Goal: Task Accomplishment & Management: Use online tool/utility

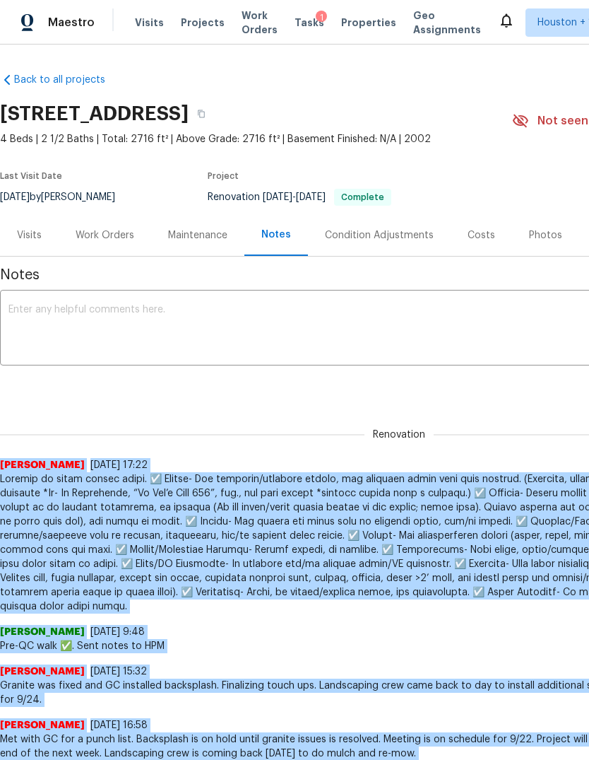
scroll to position [690, 0]
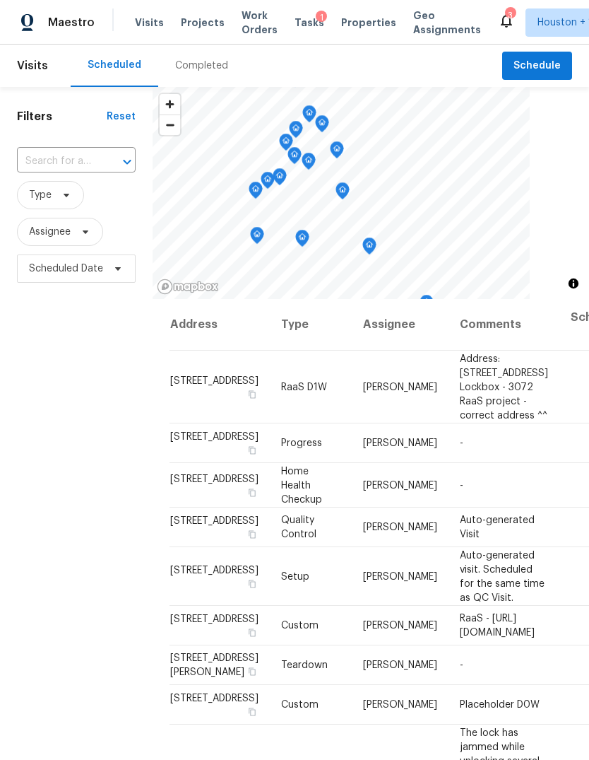
click at [194, 16] on span "Projects" at bounding box center [203, 23] width 44 height 14
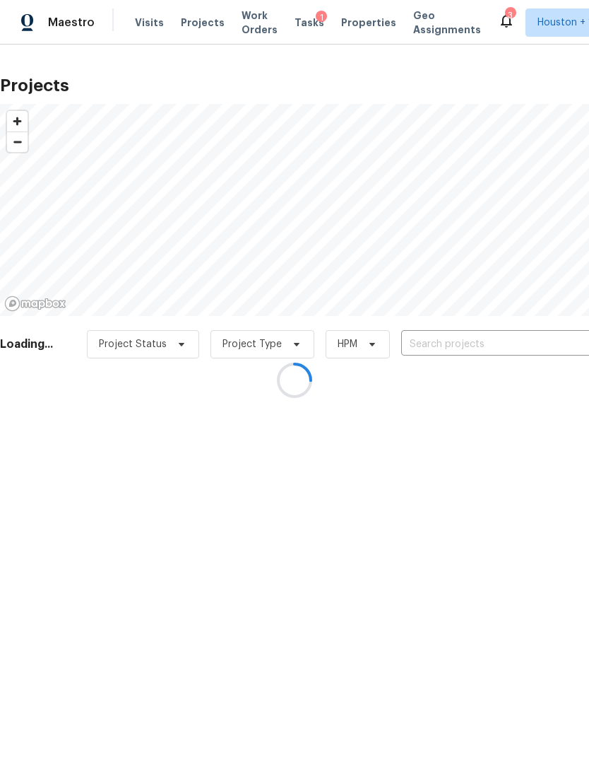
click at [548, 348] on div at bounding box center [294, 380] width 589 height 760
click at [553, 334] on div at bounding box center [294, 380] width 589 height 760
click at [545, 344] on div at bounding box center [294, 380] width 589 height 760
click at [541, 345] on div at bounding box center [294, 380] width 589 height 760
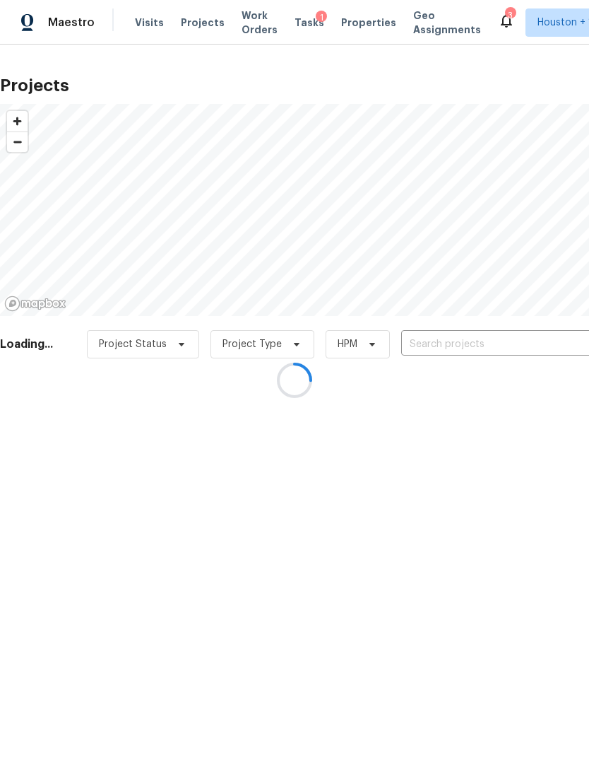
click at [550, 346] on div at bounding box center [294, 380] width 589 height 760
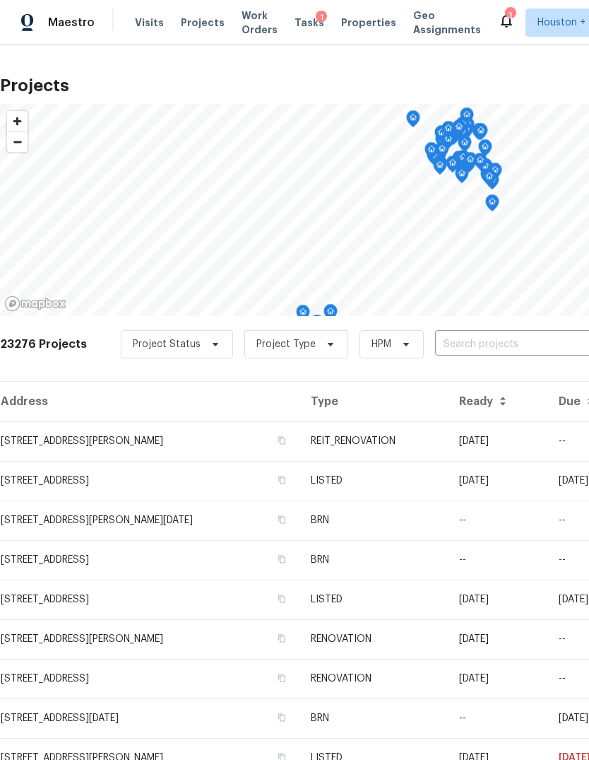
click at [550, 339] on input "text" at bounding box center [516, 345] width 162 height 22
type input "12885 and"
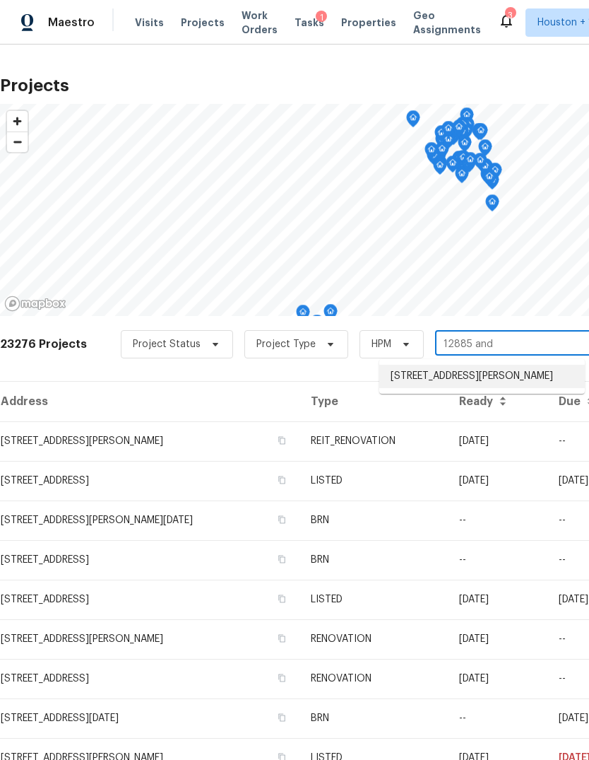
click at [556, 372] on li "12885 Andromeda Ct, Willis, TX 77318" at bounding box center [483, 376] width 206 height 23
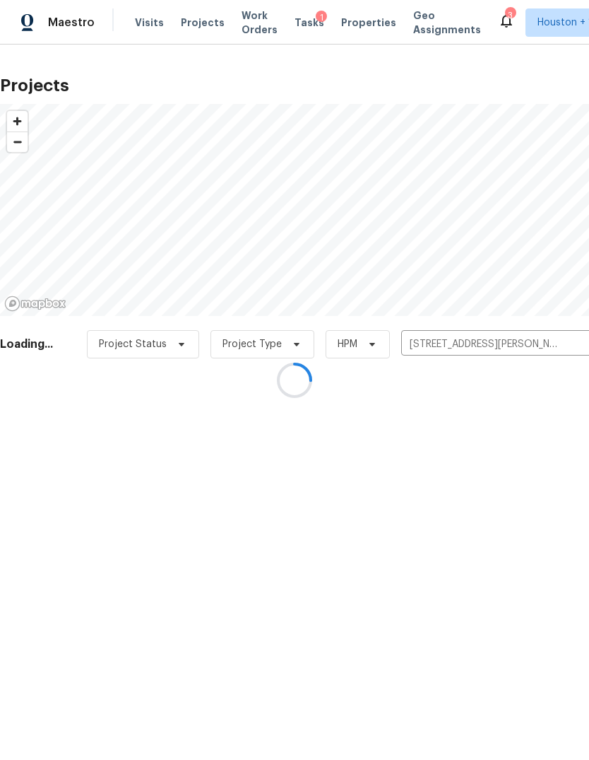
click at [42, 422] on div at bounding box center [294, 380] width 589 height 760
click at [54, 435] on div at bounding box center [294, 380] width 589 height 760
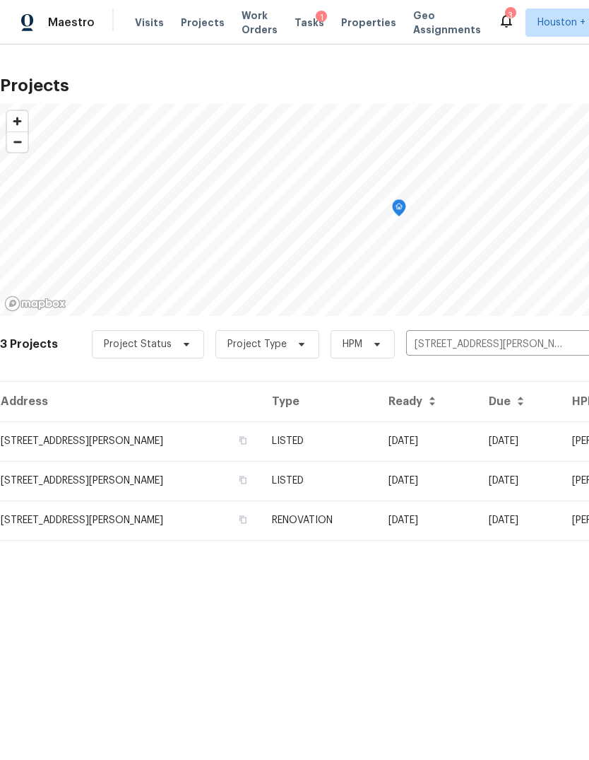
click at [59, 454] on td "12885 Andromeda Ct, Willis, TX 77318" at bounding box center [130, 441] width 261 height 40
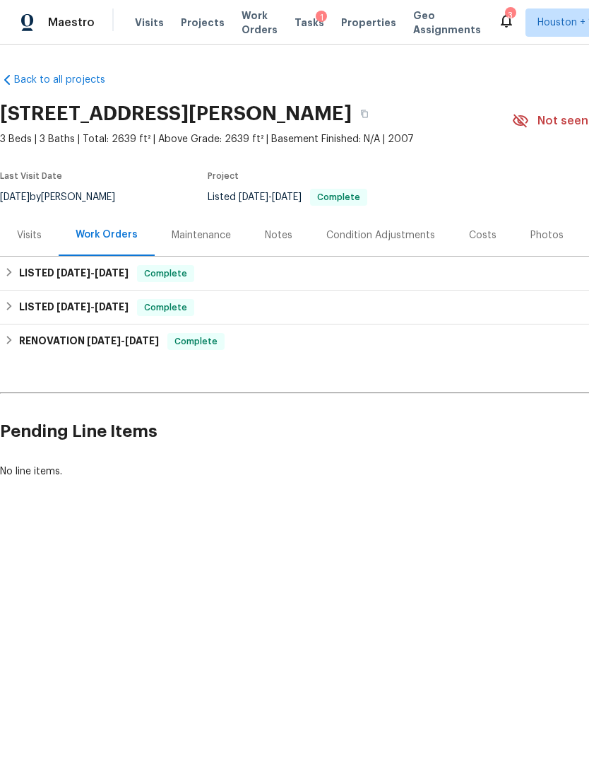
click at [30, 233] on div "Visits" at bounding box center [29, 235] width 25 height 14
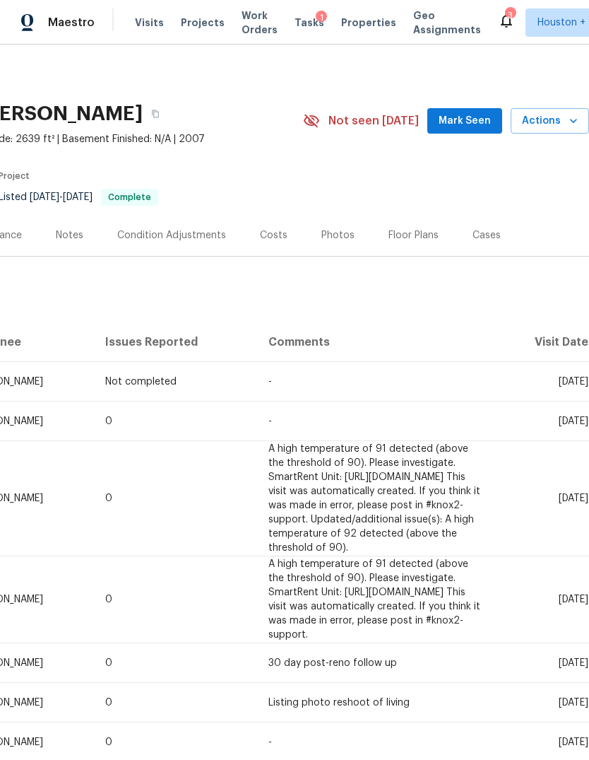
scroll to position [0, 209]
click at [566, 122] on span "Actions" at bounding box center [550, 121] width 56 height 18
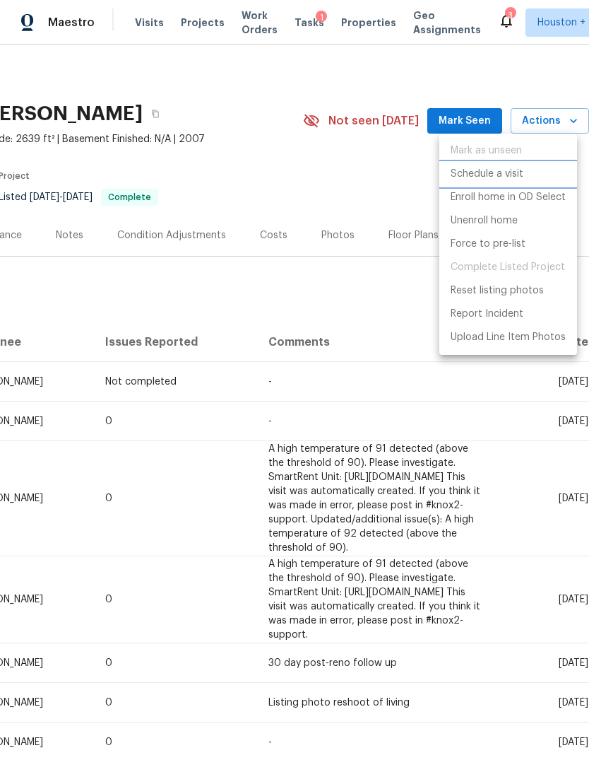
click at [507, 170] on p "Schedule a visit" at bounding box center [487, 174] width 73 height 15
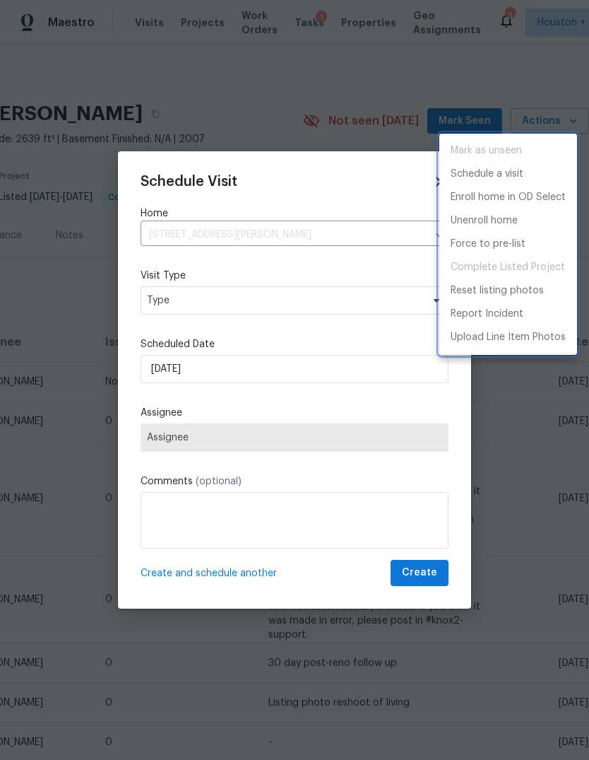
click at [347, 442] on div at bounding box center [294, 380] width 589 height 760
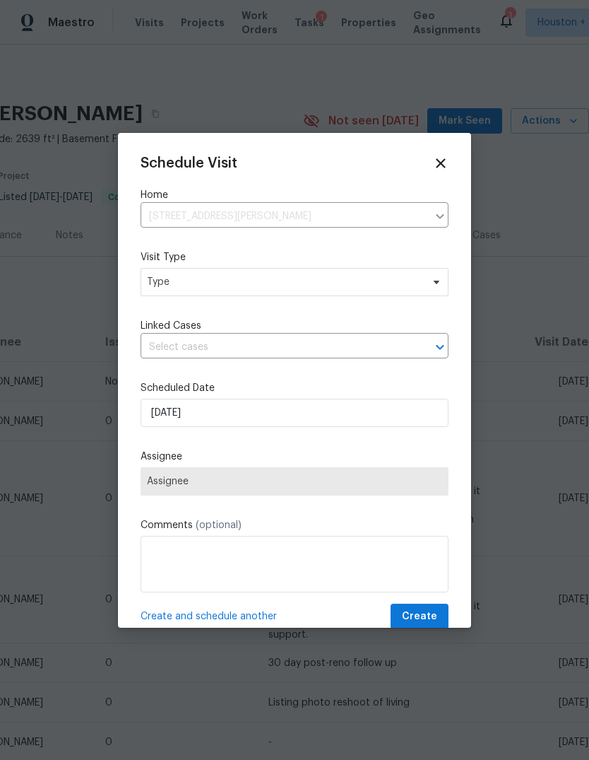
click at [397, 300] on div "Schedule Visit Home 12885 Andromeda Ct, Willis, TX 77318 ​ Visit Type Type Link…" at bounding box center [295, 392] width 308 height 474
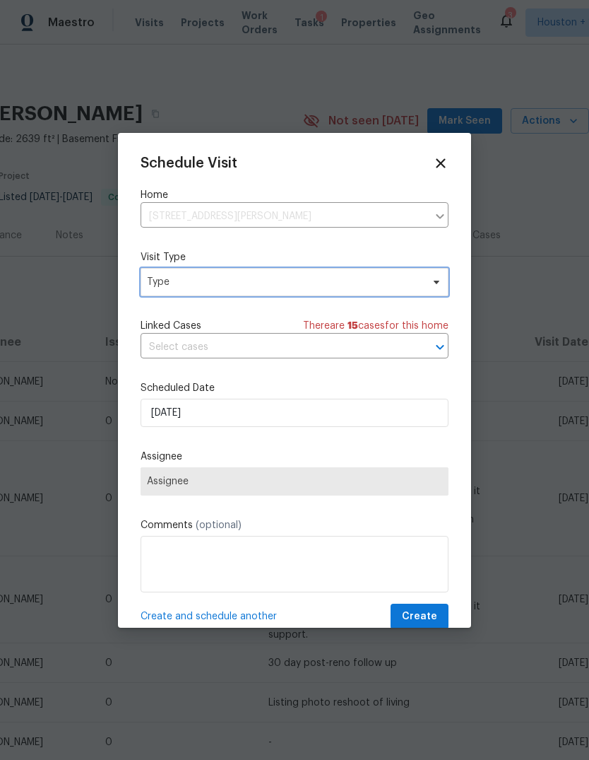
click at [401, 278] on span "Type" at bounding box center [284, 282] width 275 height 14
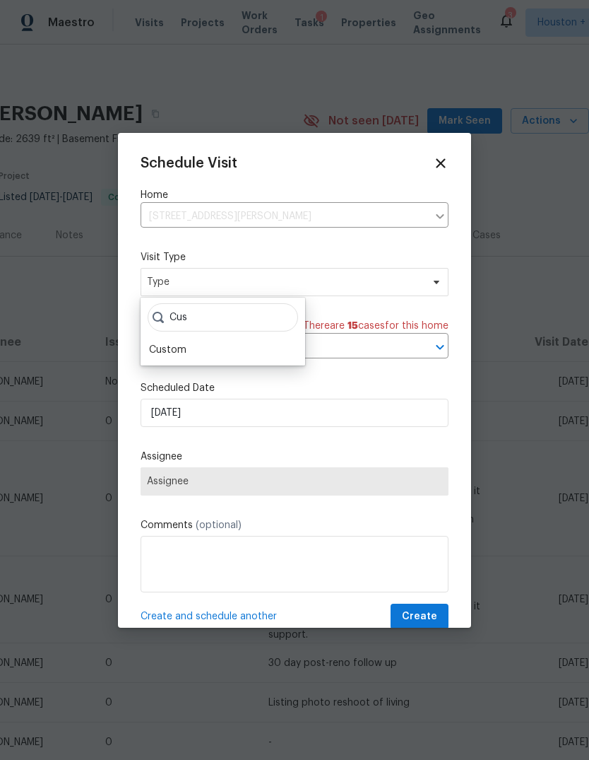
type input "Cus"
click at [170, 350] on div "Custom" at bounding box center [167, 350] width 37 height 14
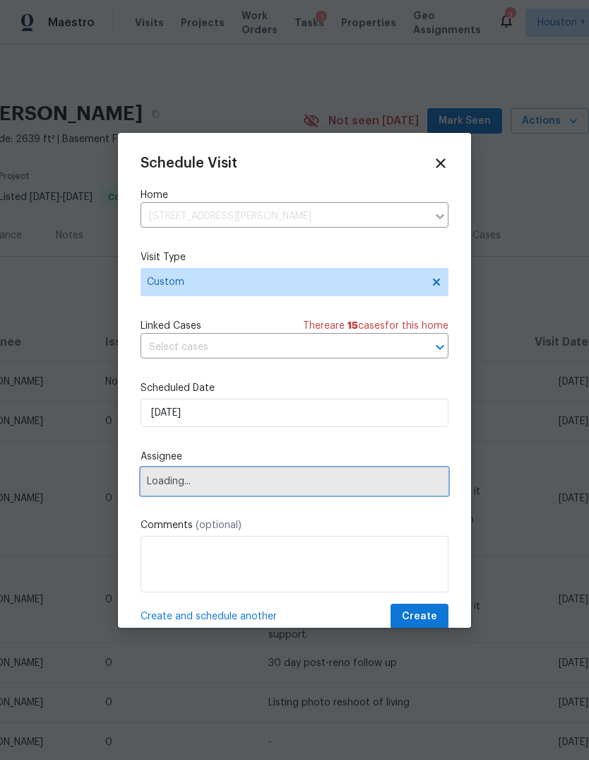
click at [164, 483] on span "Loading..." at bounding box center [294, 481] width 295 height 11
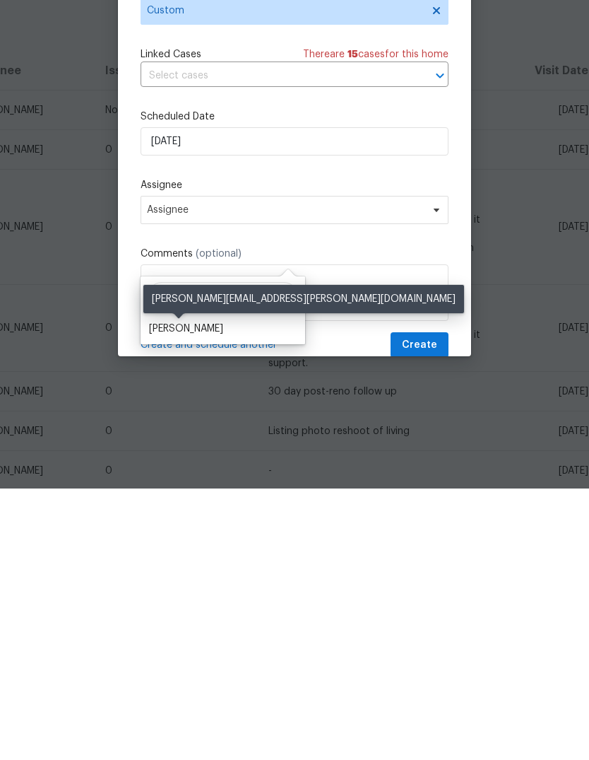
type input "Steve"
click at [182, 593] on div "[PERSON_NAME]" at bounding box center [186, 600] width 74 height 14
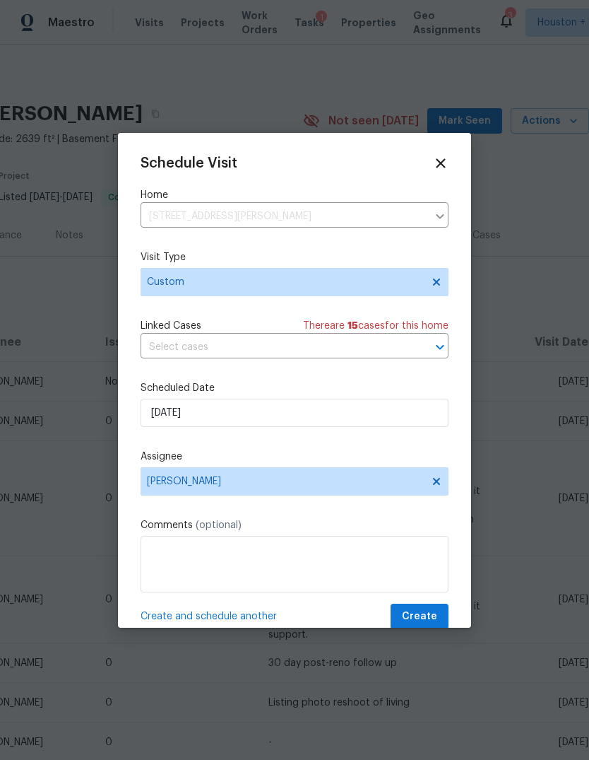
click at [444, 162] on icon at bounding box center [441, 163] width 16 height 16
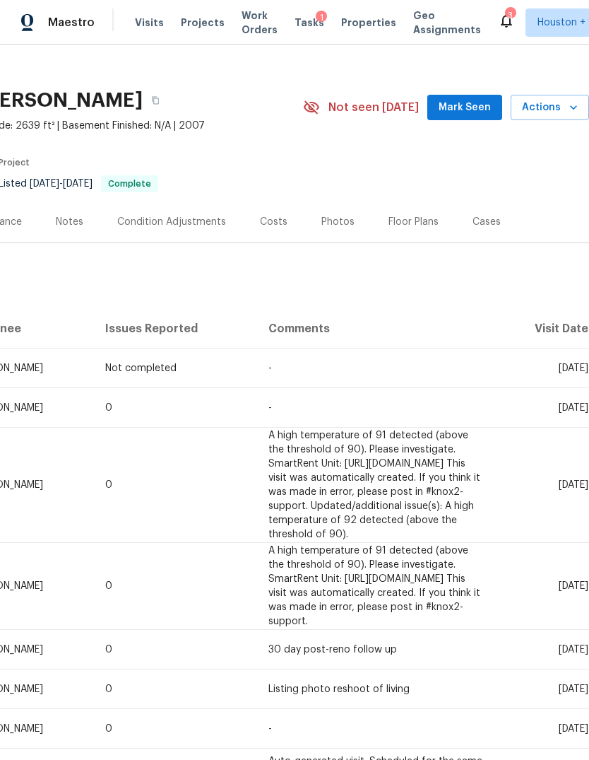
scroll to position [13, 209]
click at [558, 99] on span "Actions" at bounding box center [550, 108] width 56 height 18
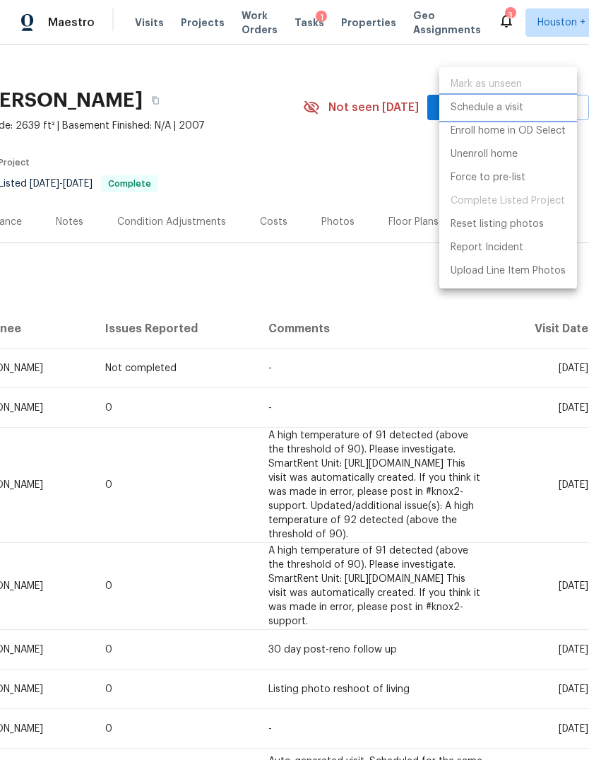
click at [512, 111] on p "Schedule a visit" at bounding box center [487, 107] width 73 height 15
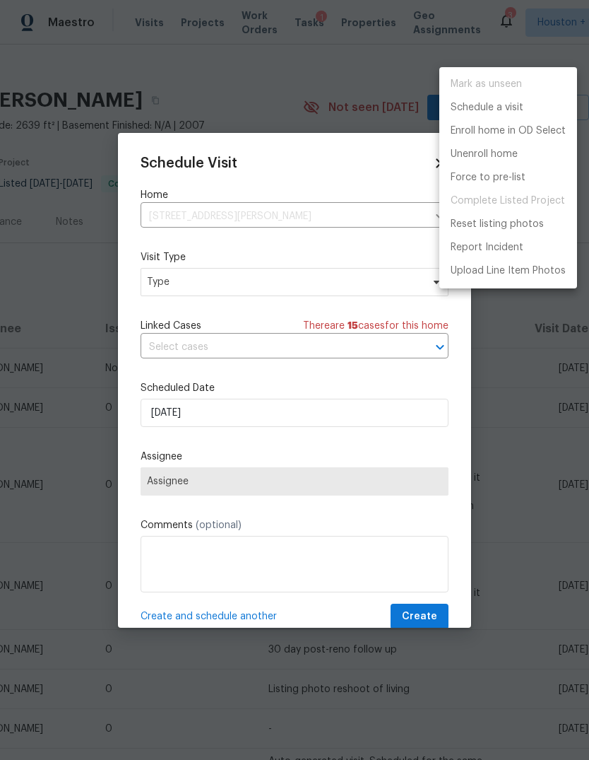
click at [360, 369] on div at bounding box center [294, 380] width 589 height 760
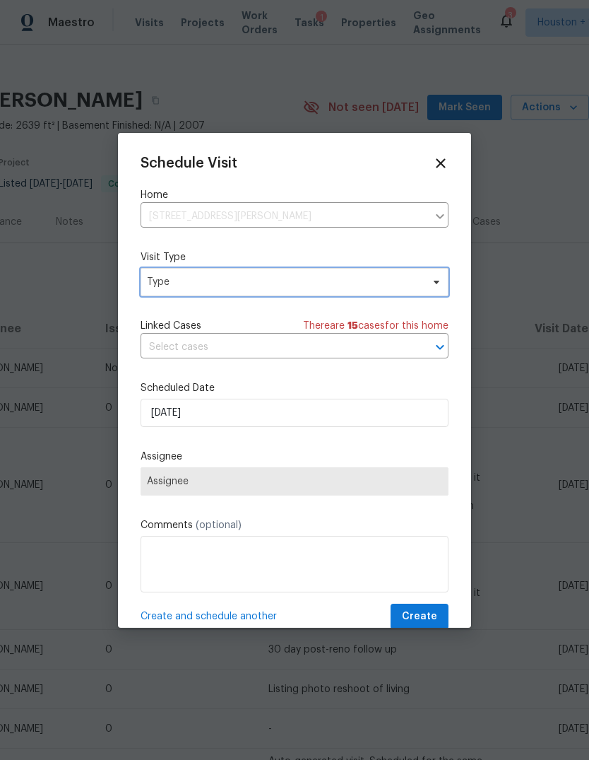
click at [409, 284] on span "Type" at bounding box center [284, 282] width 275 height 14
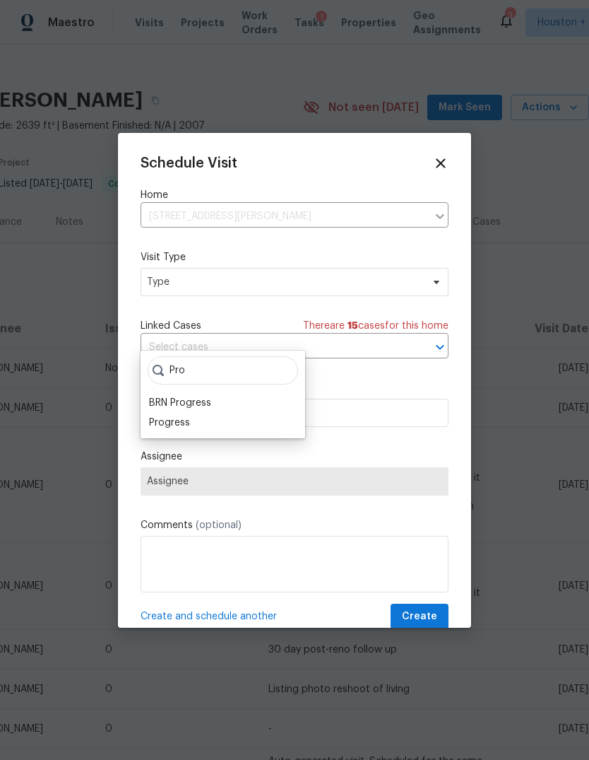
type input "Pro"
click at [169, 416] on div "Progress" at bounding box center [169, 423] width 41 height 14
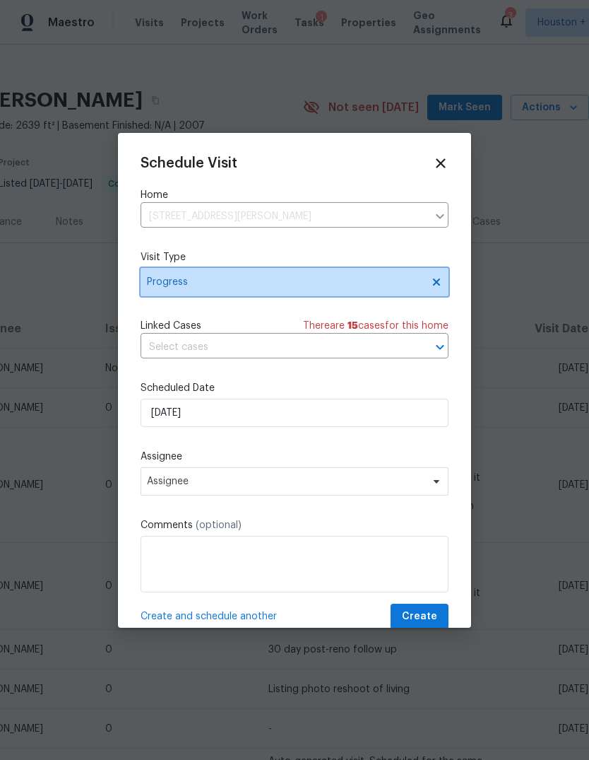
click at [438, 269] on span "Progress" at bounding box center [295, 282] width 308 height 28
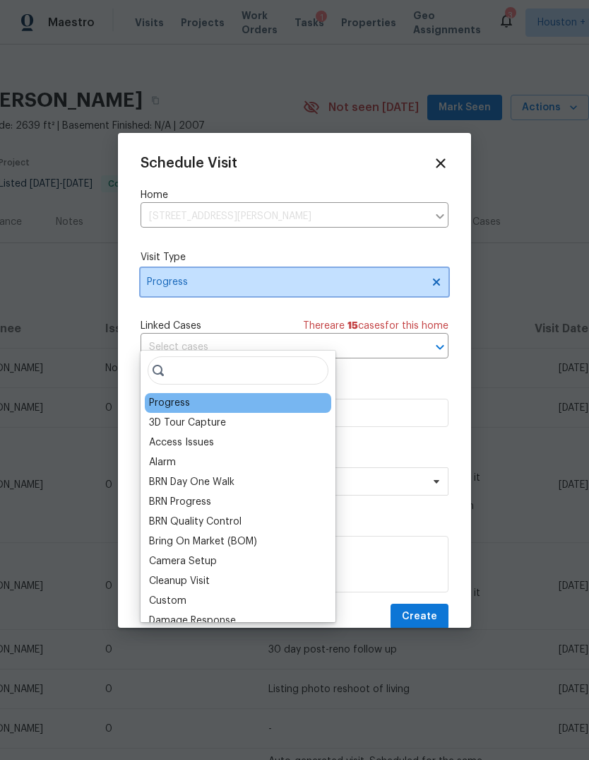
click at [442, 288] on icon at bounding box center [436, 281] width 11 height 11
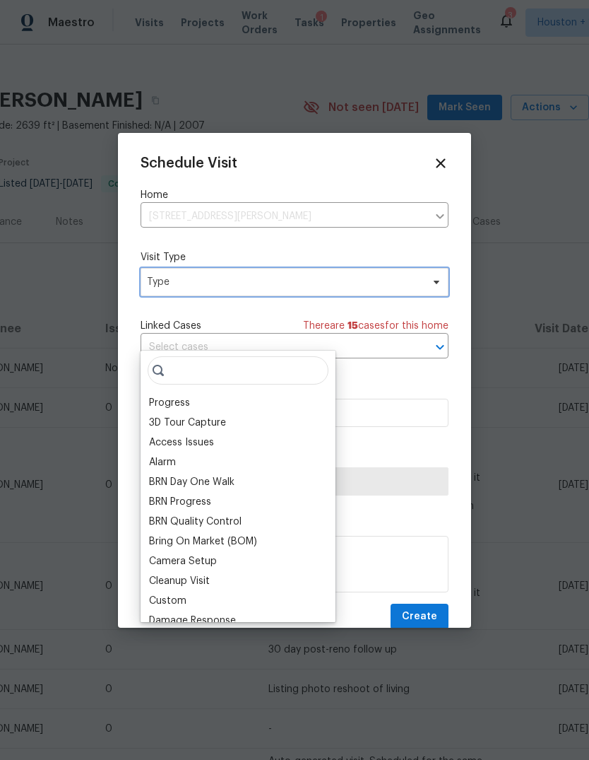
click at [375, 293] on span "Type" at bounding box center [295, 282] width 308 height 28
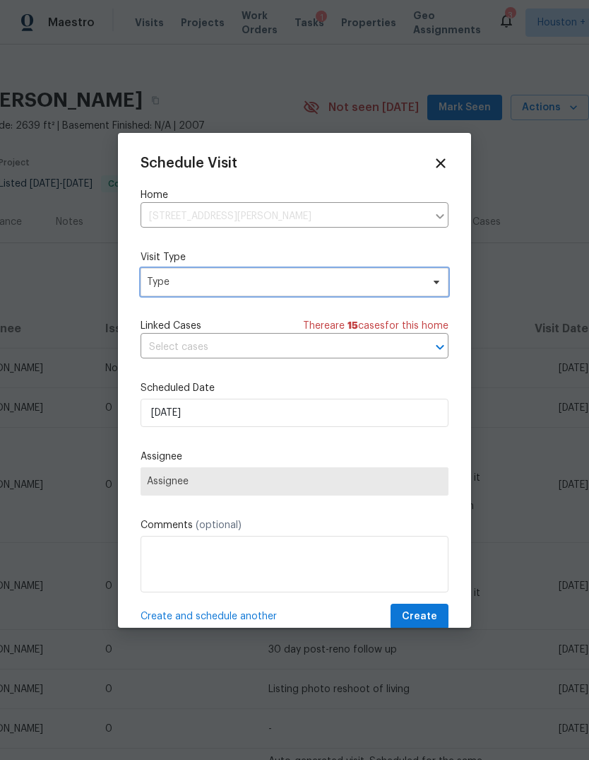
click at [314, 286] on span "Type" at bounding box center [284, 282] width 275 height 14
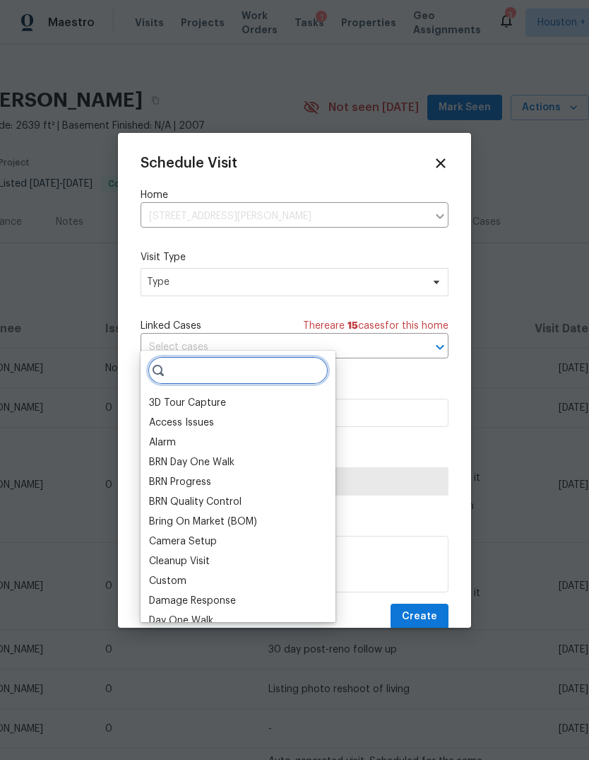
click at [253, 356] on input "search" at bounding box center [238, 370] width 181 height 28
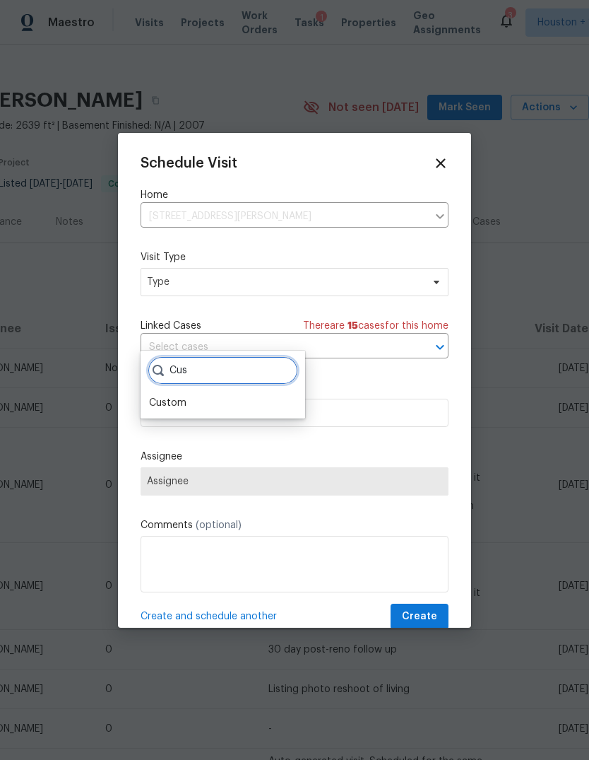
type input "Cus"
click at [185, 396] on div "Custom" at bounding box center [167, 403] width 37 height 14
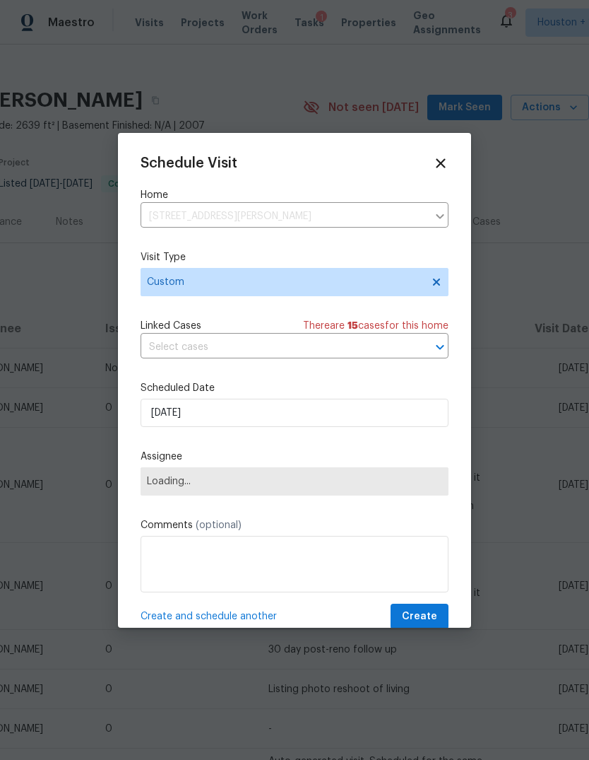
click at [239, 479] on span "Loading..." at bounding box center [294, 481] width 295 height 11
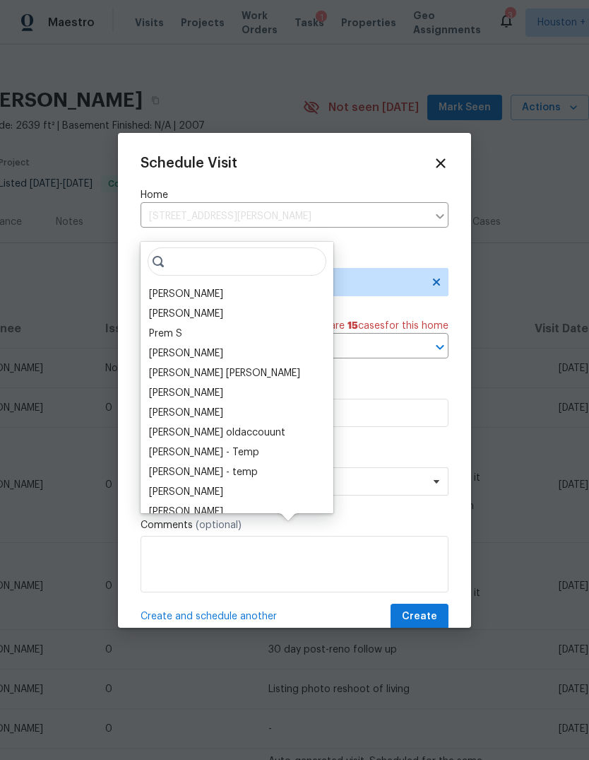
click at [262, 284] on div "Tyler Waltz" at bounding box center [237, 294] width 184 height 20
click at [234, 247] on input "search" at bounding box center [237, 261] width 179 height 28
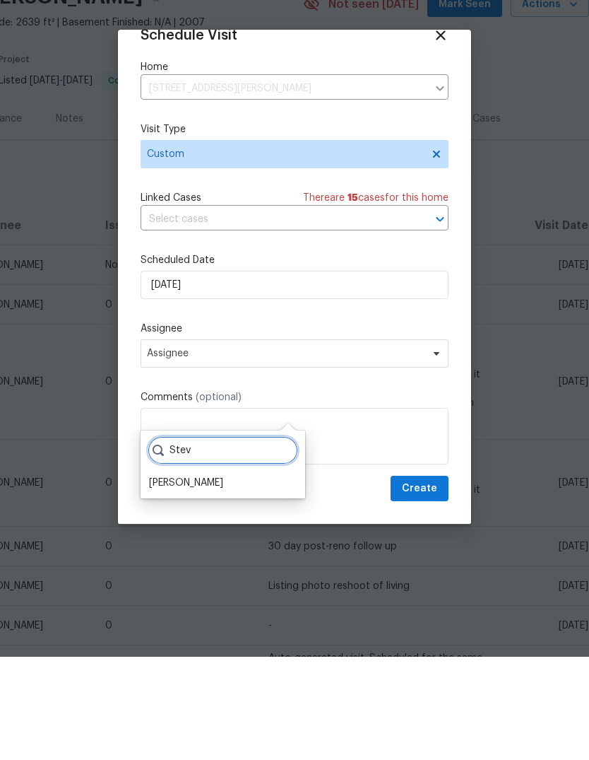
scroll to position [28, 0]
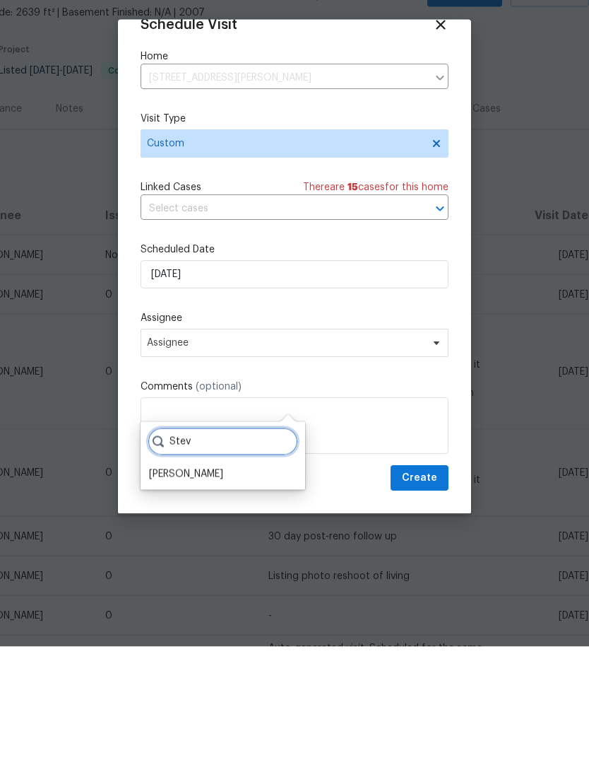
type input "Stev"
click at [198, 580] on div "[PERSON_NAME]" at bounding box center [186, 587] width 74 height 14
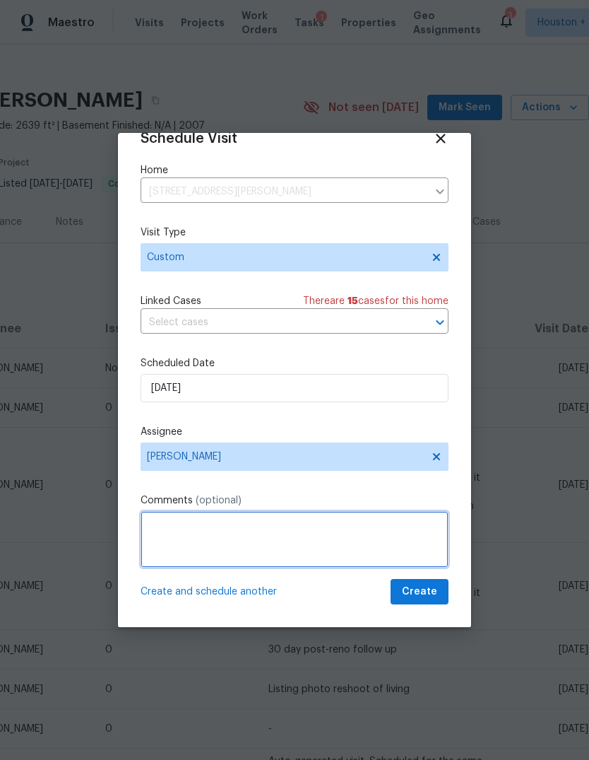
click at [368, 547] on textarea at bounding box center [295, 539] width 308 height 57
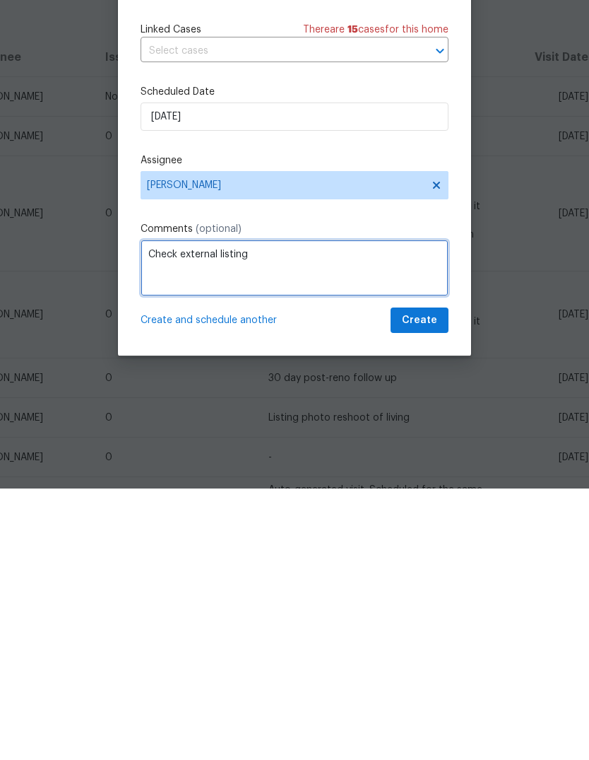
type textarea "Check external listing"
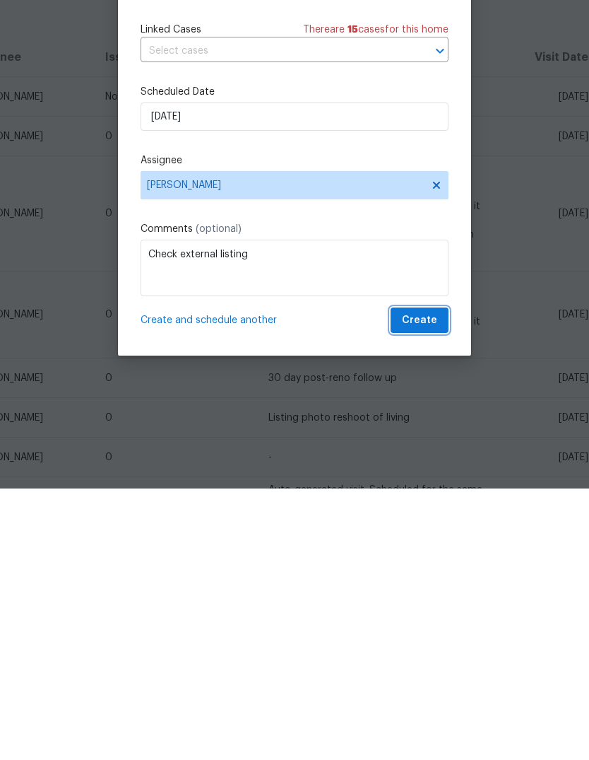
click at [413, 583] on span "Create" at bounding box center [419, 592] width 35 height 18
